Goal: Task Accomplishment & Management: Use online tool/utility

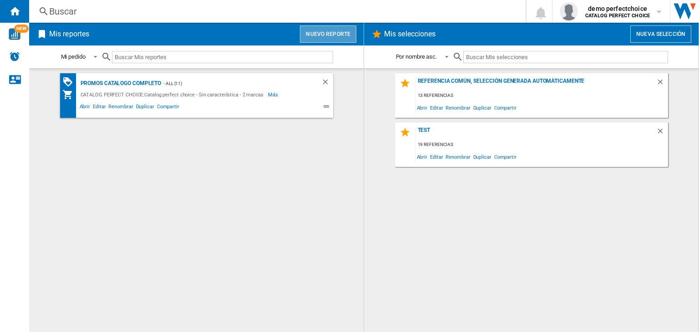
click at [339, 29] on button "Nuevo reporte" at bounding box center [328, 33] width 56 height 17
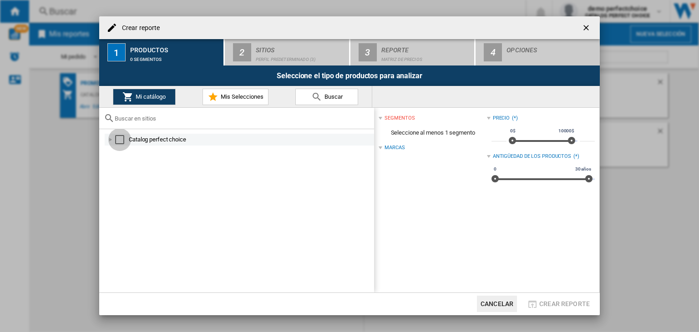
click at [119, 136] on div "Select" at bounding box center [119, 139] width 9 height 9
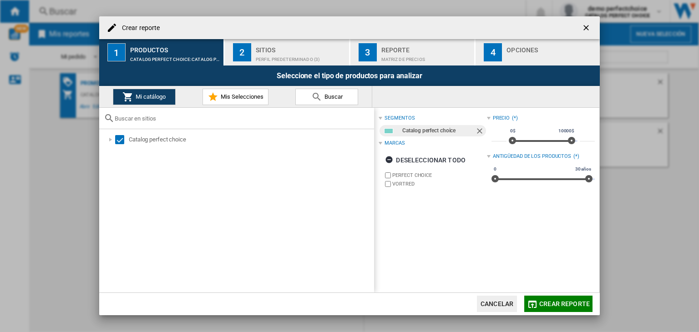
click at [542, 303] on span "Crear reporte" at bounding box center [564, 303] width 51 height 7
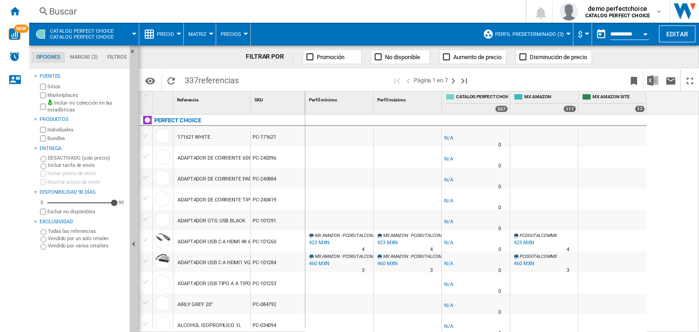
click at [64, 246] on label "Vendido por varios retailers" at bounding box center [87, 246] width 78 height 7
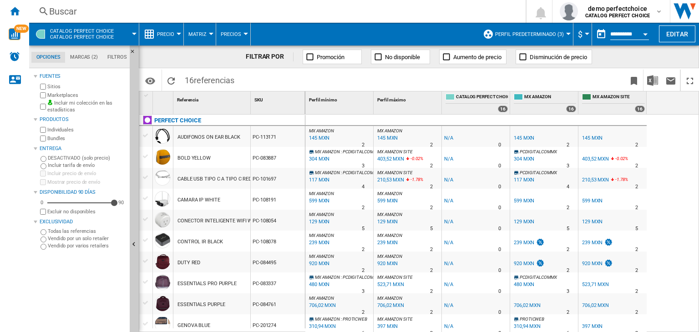
click at [61, 92] on label "Marketplaces" at bounding box center [86, 95] width 79 height 7
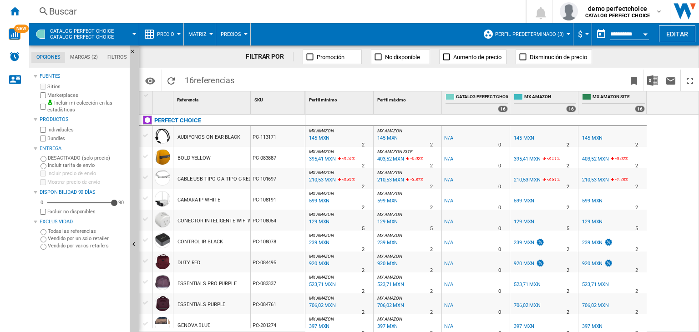
click at [85, 240] on label "Vendido por un solo retailer" at bounding box center [87, 238] width 78 height 7
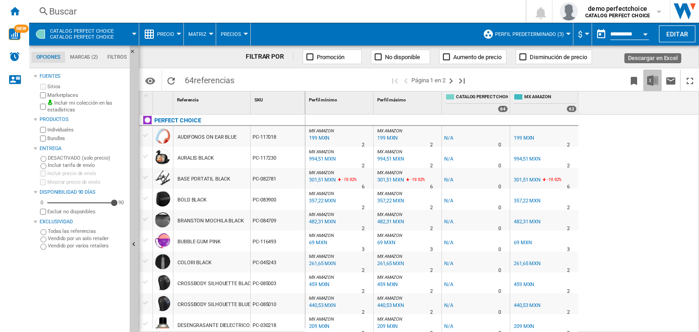
click at [656, 82] on img "Descargar en Excel" at bounding box center [652, 80] width 11 height 11
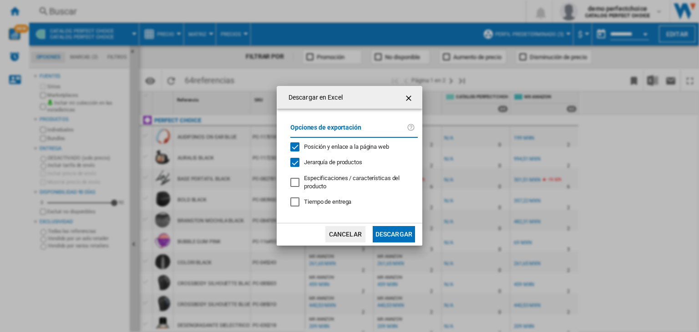
click at [382, 236] on button "Descargar" at bounding box center [394, 234] width 42 height 16
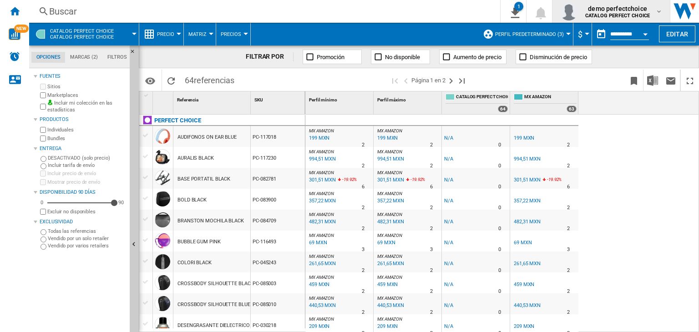
click at [642, 6] on span "demo perfectchoice" at bounding box center [617, 8] width 65 height 9
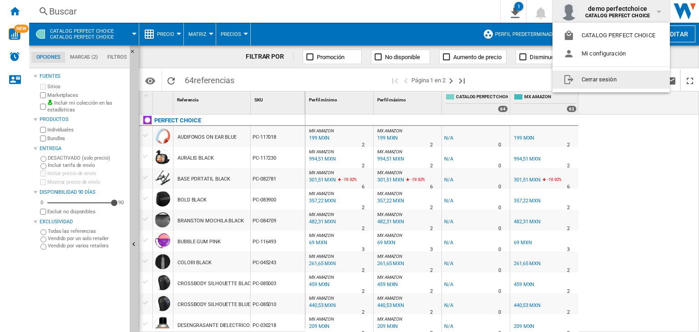
click at [609, 81] on button "Cerrar sesión" at bounding box center [610, 80] width 117 height 18
